Goal: Information Seeking & Learning: Learn about a topic

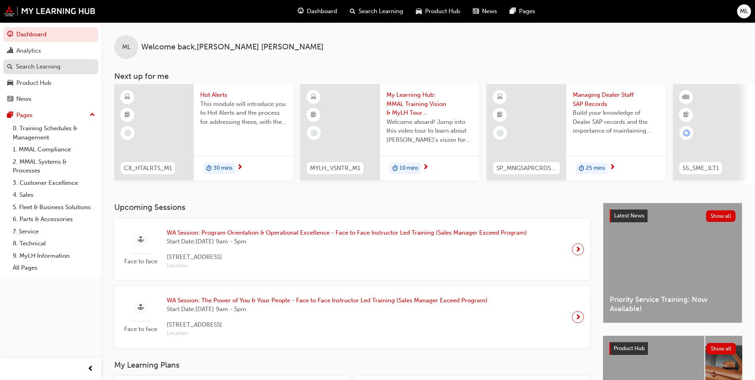
click at [24, 62] on div "Search Learning" at bounding box center [50, 67] width 87 height 10
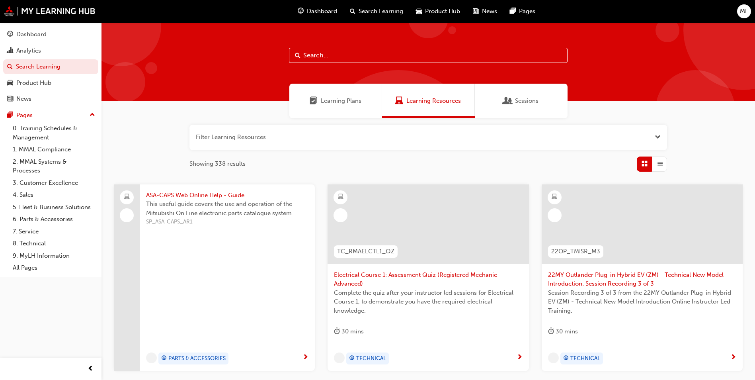
click at [361, 50] on input "text" at bounding box center [428, 55] width 279 height 15
type input "hot alerts"
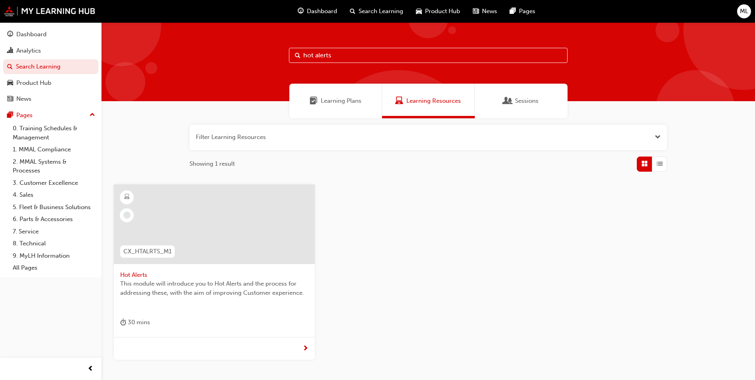
click at [235, 262] on div at bounding box center [214, 224] width 201 height 80
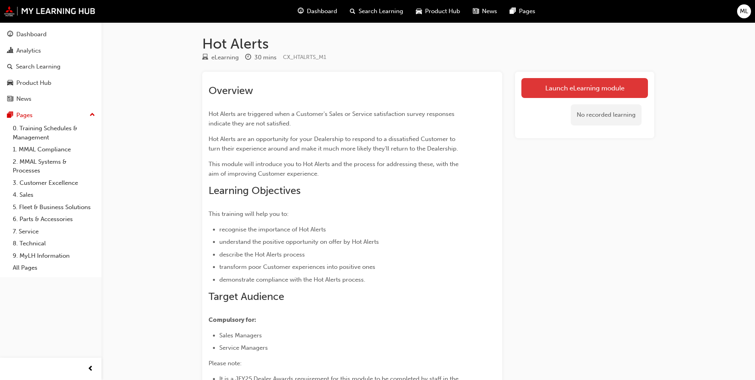
click at [567, 85] on link "Launch eLearning module" at bounding box center [585, 88] width 127 height 20
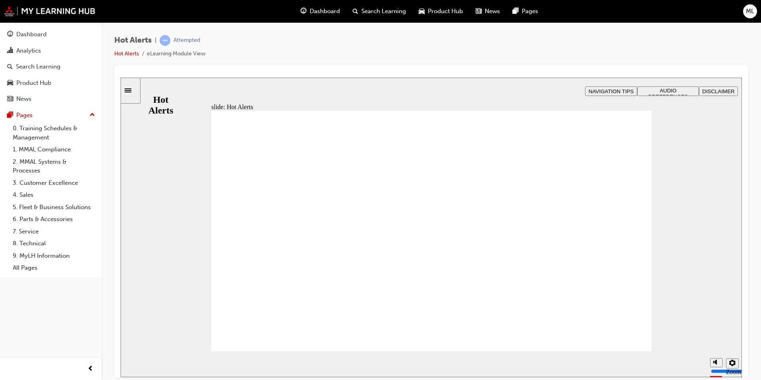
drag, startPoint x: 566, startPoint y: 319, endPoint x: 569, endPoint y: 329, distance: 10.0
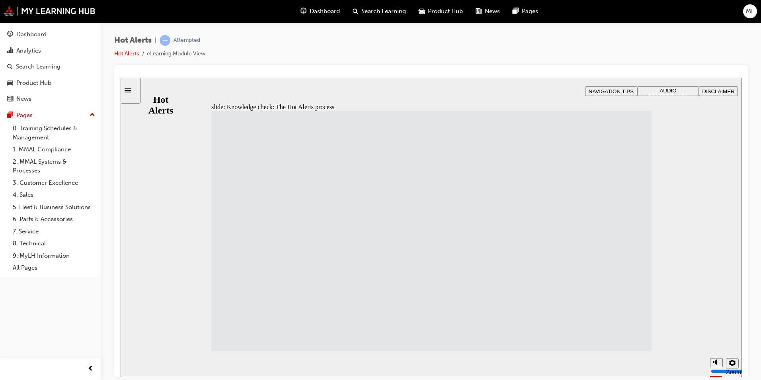
drag, startPoint x: 295, startPoint y: 337, endPoint x: 448, endPoint y: 343, distance: 153.0
drag, startPoint x: 294, startPoint y: 301, endPoint x: 448, endPoint y: 154, distance: 212.1
drag, startPoint x: 308, startPoint y: 270, endPoint x: 459, endPoint y: 162, distance: 185.8
drag, startPoint x: 290, startPoint y: 149, endPoint x: 429, endPoint y: 176, distance: 141.4
drag, startPoint x: 268, startPoint y: 186, endPoint x: 427, endPoint y: 208, distance: 160.0
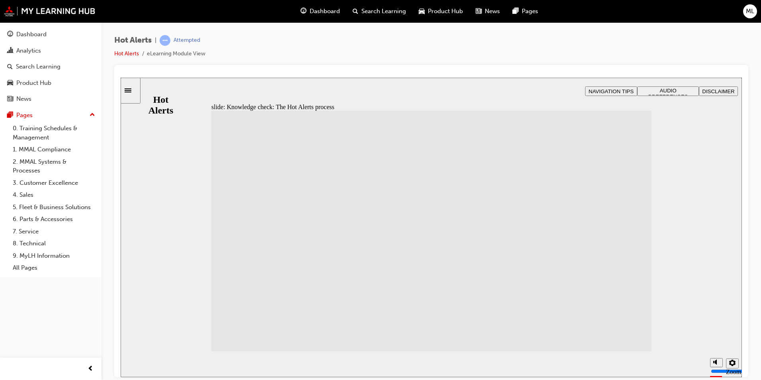
drag, startPoint x: 338, startPoint y: 214, endPoint x: 499, endPoint y: 246, distance: 164.1
drag, startPoint x: 354, startPoint y: 244, endPoint x: 462, endPoint y: 261, distance: 108.8
drag, startPoint x: 325, startPoint y: 303, endPoint x: 484, endPoint y: 274, distance: 162.0
drag, startPoint x: 277, startPoint y: 234, endPoint x: 441, endPoint y: 298, distance: 175.8
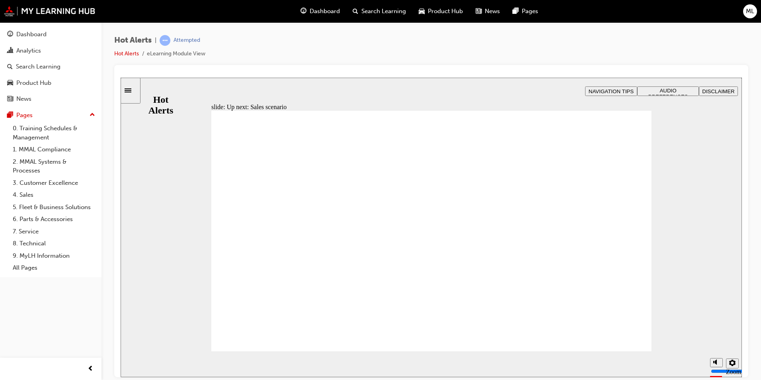
checkbox input "true"
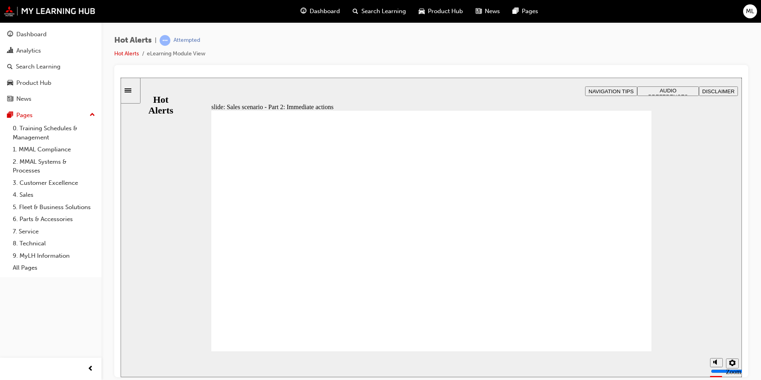
checkbox input "true"
drag, startPoint x: 460, startPoint y: 231, endPoint x: 452, endPoint y: 258, distance: 28.3
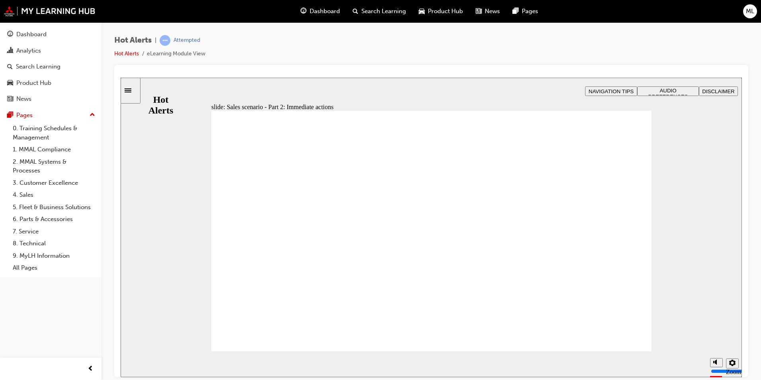
checkbox input "true"
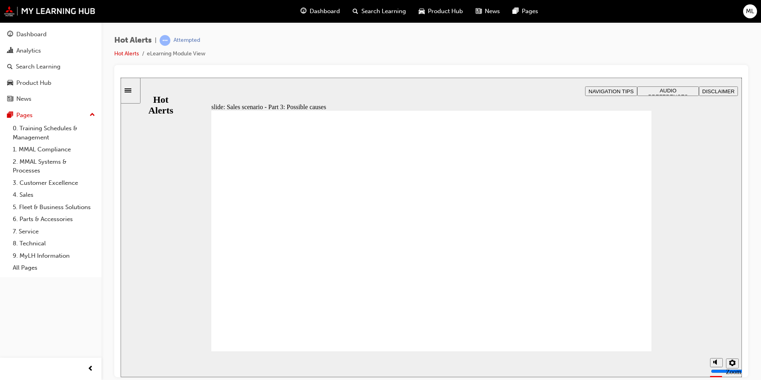
drag, startPoint x: 272, startPoint y: 241, endPoint x: 237, endPoint y: 260, distance: 39.4
checkbox input "true"
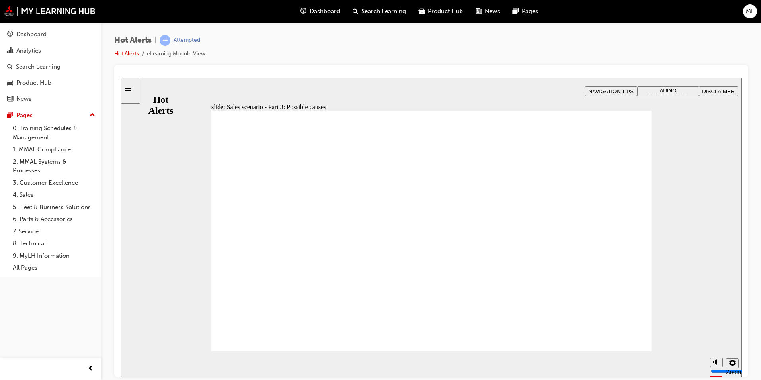
checkbox input "true"
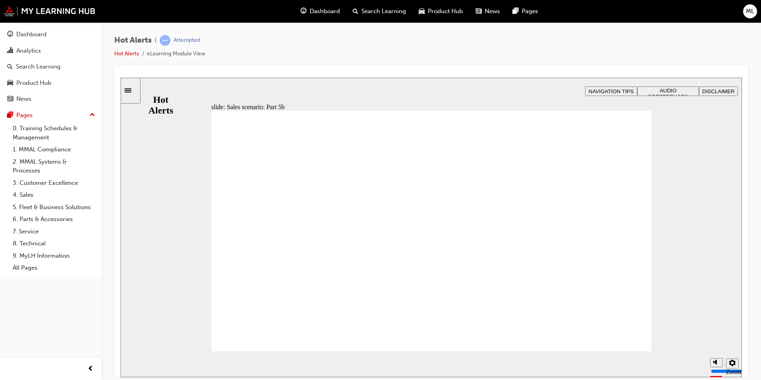
checkbox input "true"
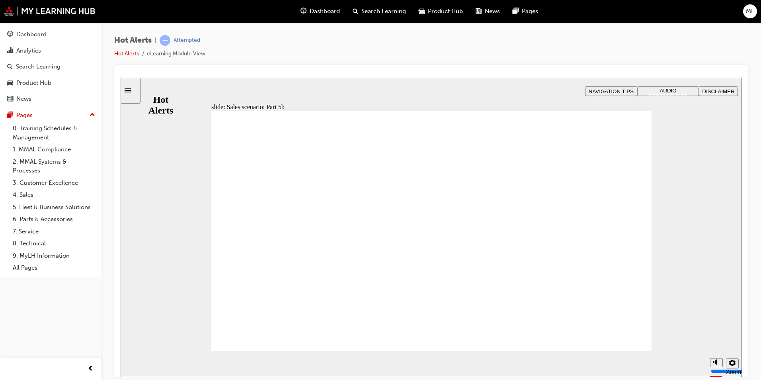
checkbox input "true"
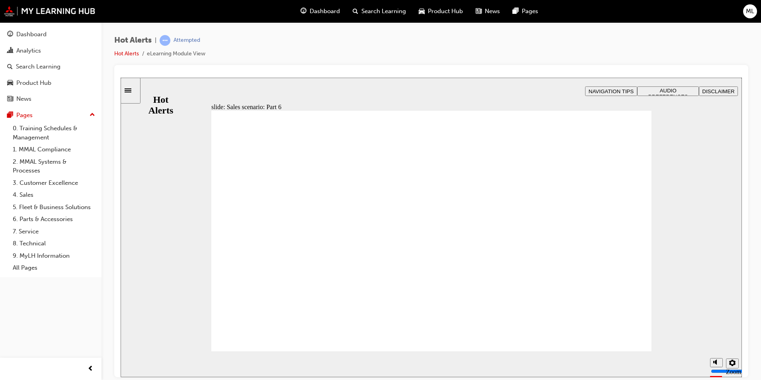
checkbox input "true"
